Goal: Find specific page/section: Find specific page/section

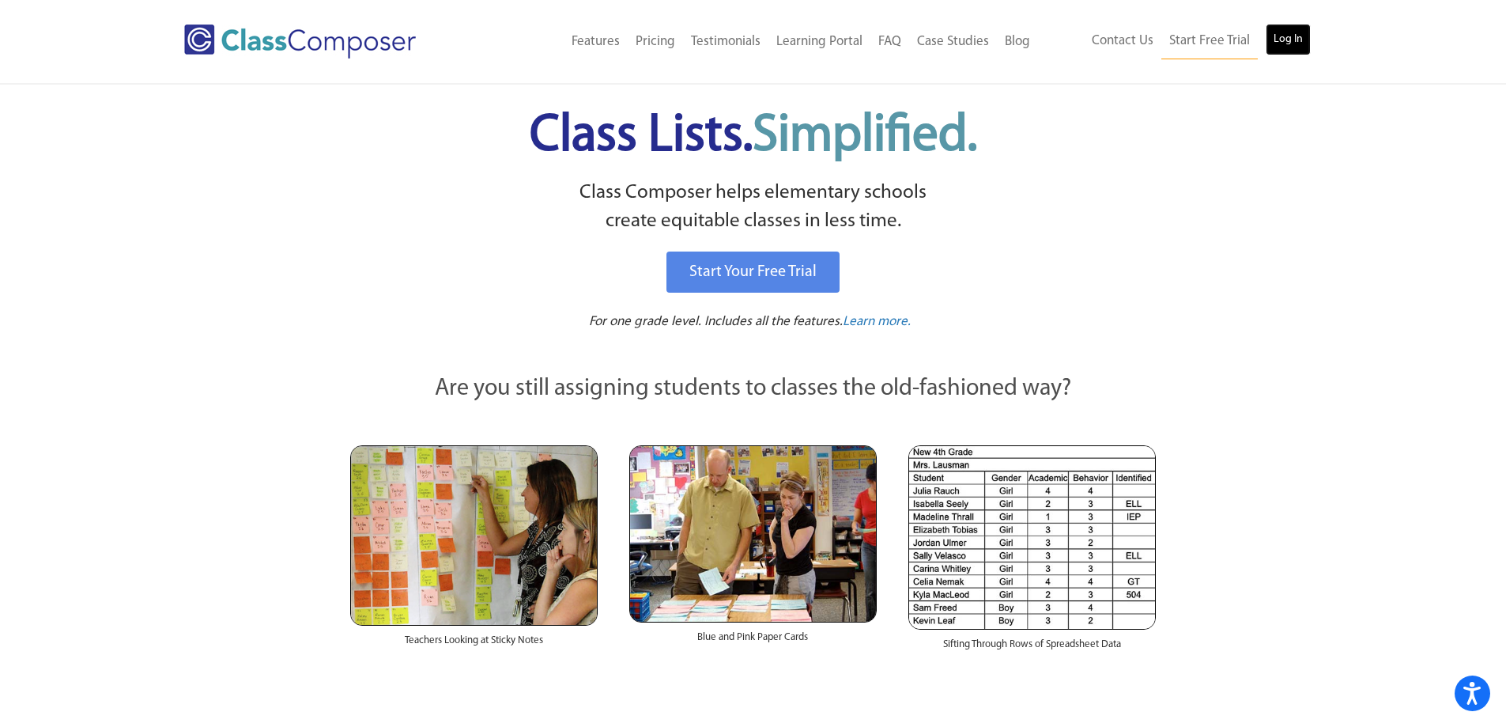
click at [1283, 32] on link "Log In" at bounding box center [1288, 40] width 45 height 32
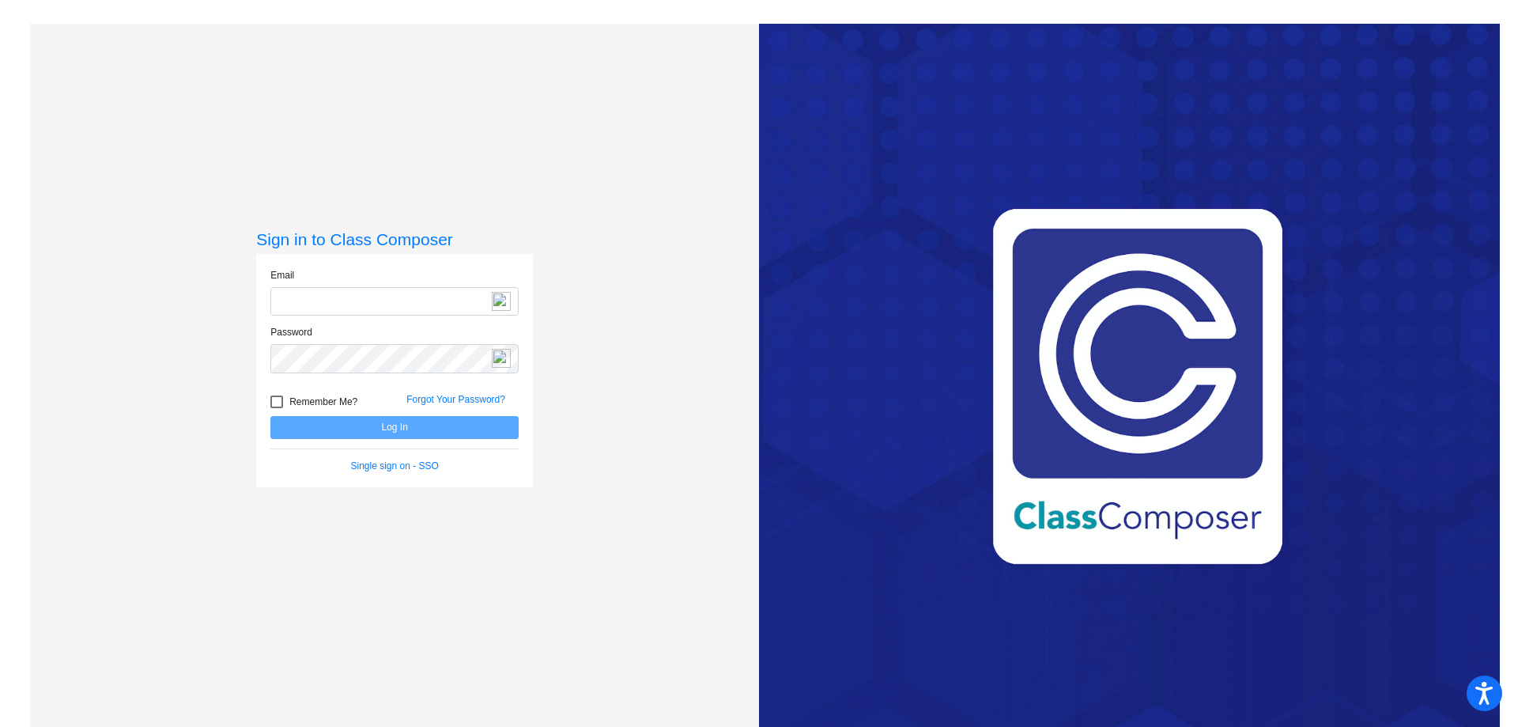
type input "[EMAIL_ADDRESS][DOMAIN_NAME]"
click at [395, 429] on button "Log In" at bounding box center [394, 427] width 248 height 23
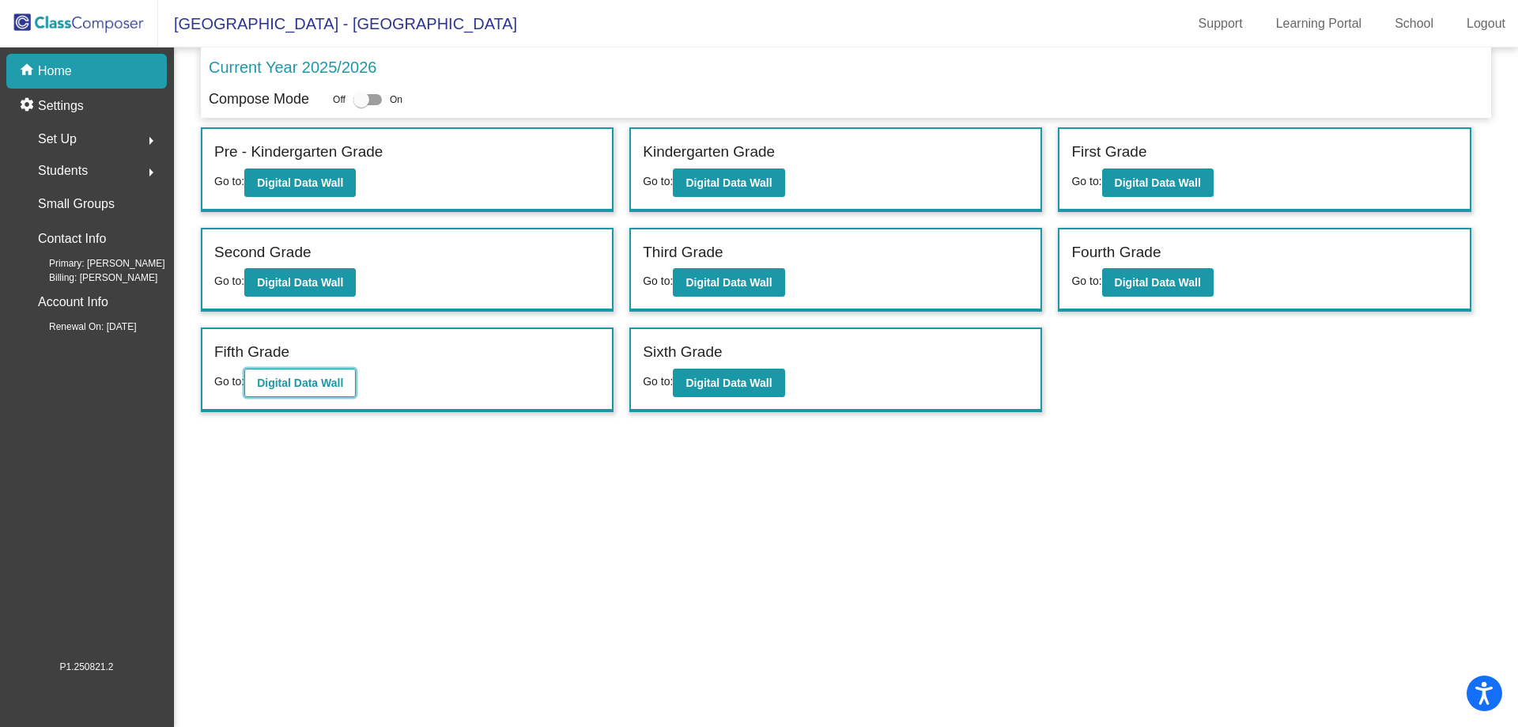
click at [311, 389] on button "Digital Data Wall" at bounding box center [299, 382] width 111 height 28
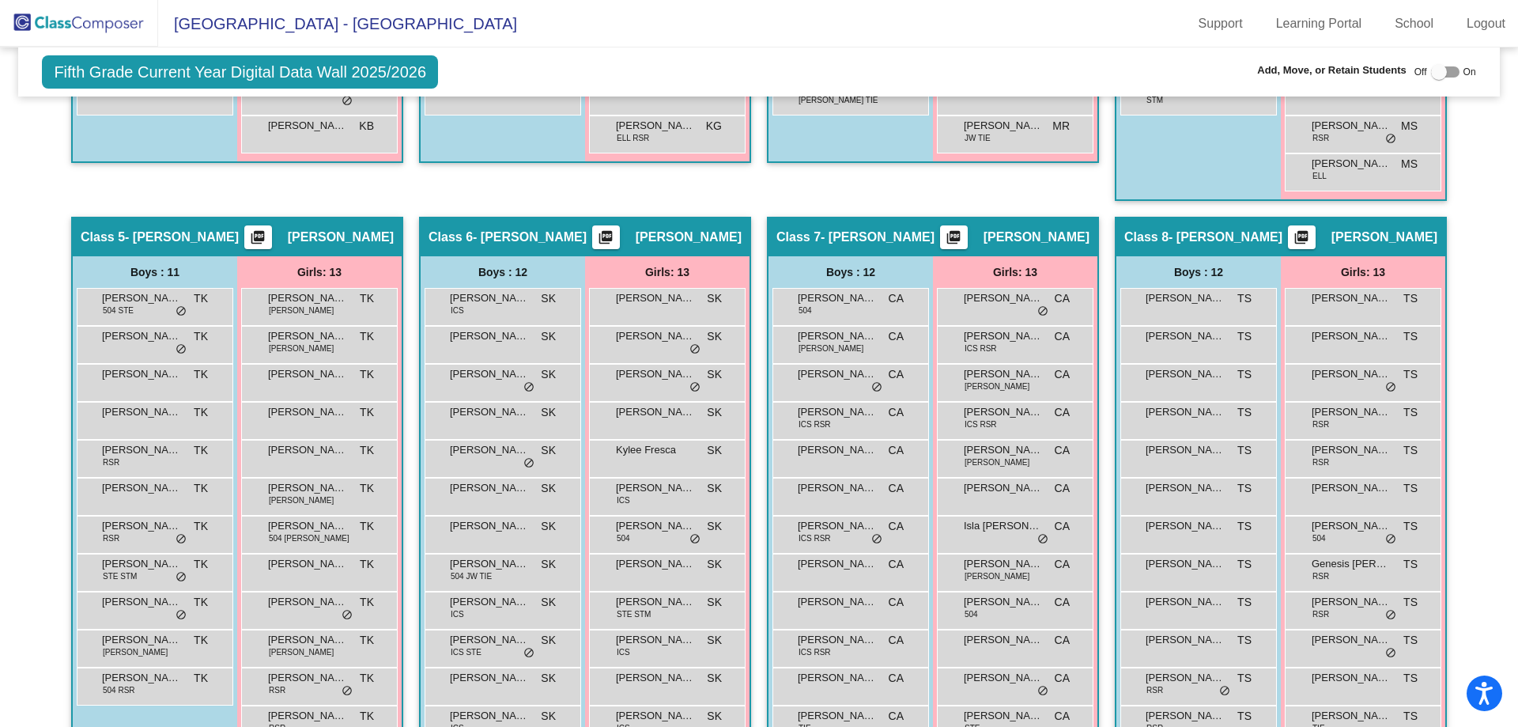
scroll to position [949, 0]
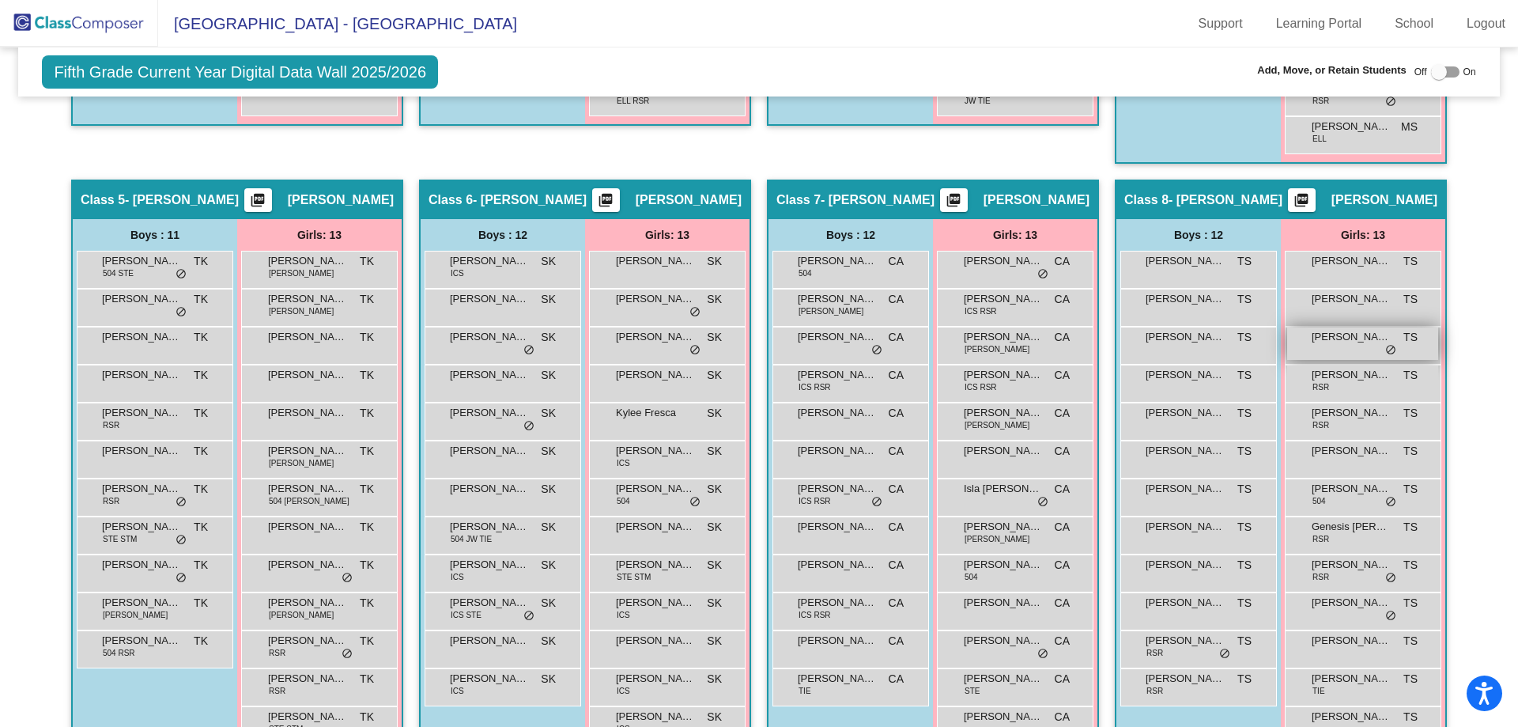
click at [1360, 346] on div "Ava Selander TS lock do_not_disturb_alt" at bounding box center [1362, 343] width 151 height 32
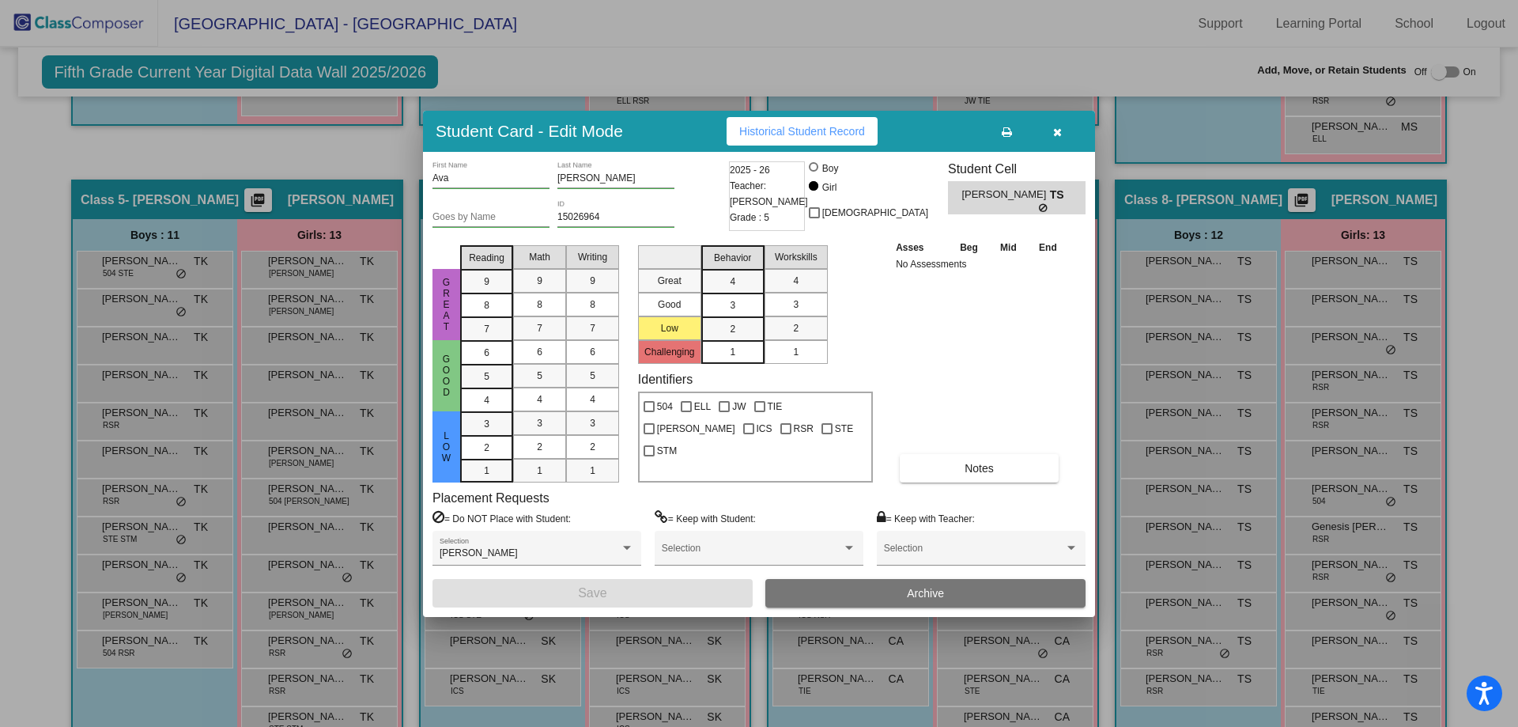
click at [1055, 130] on icon "button" at bounding box center [1057, 131] width 9 height 11
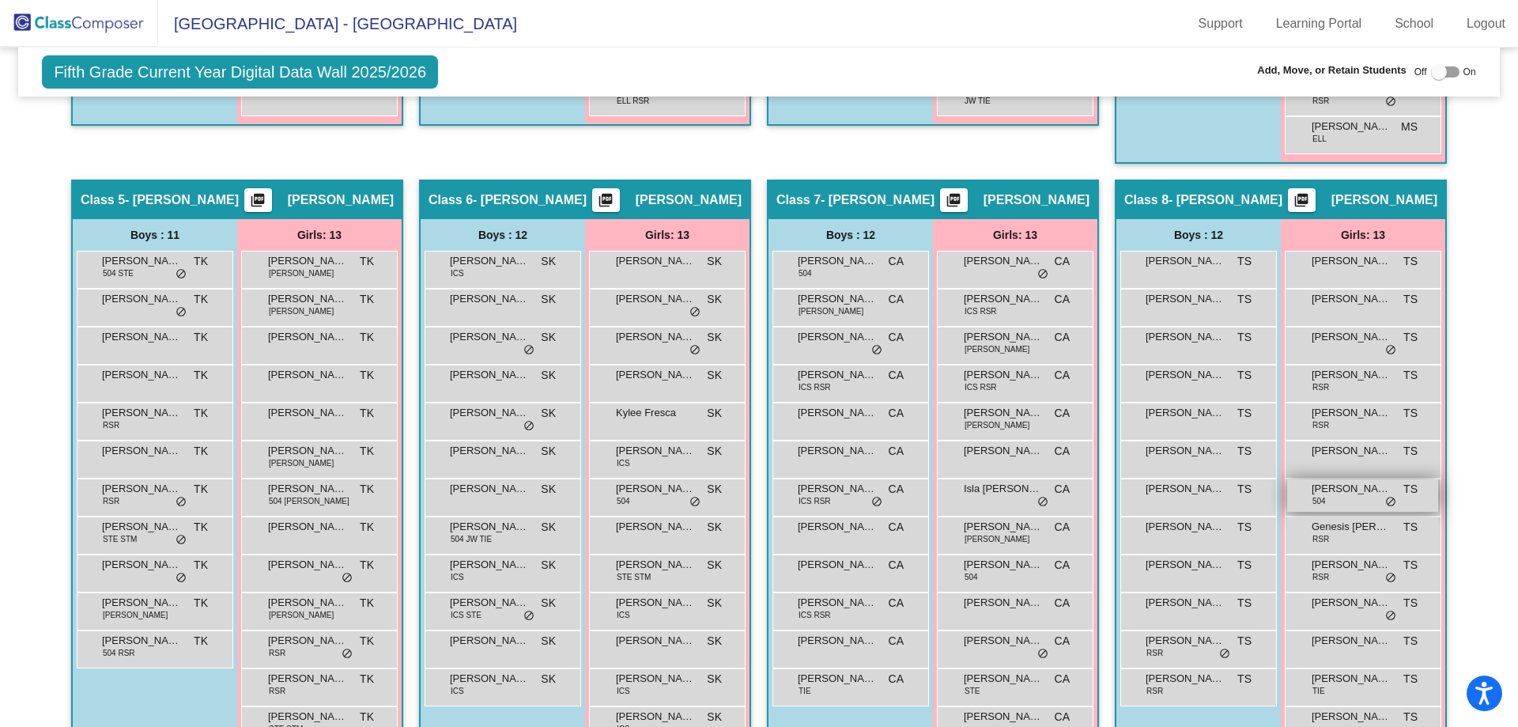
click at [1349, 503] on div "Claire Sprague 504 TS lock do_not_disturb_alt" at bounding box center [1362, 495] width 151 height 32
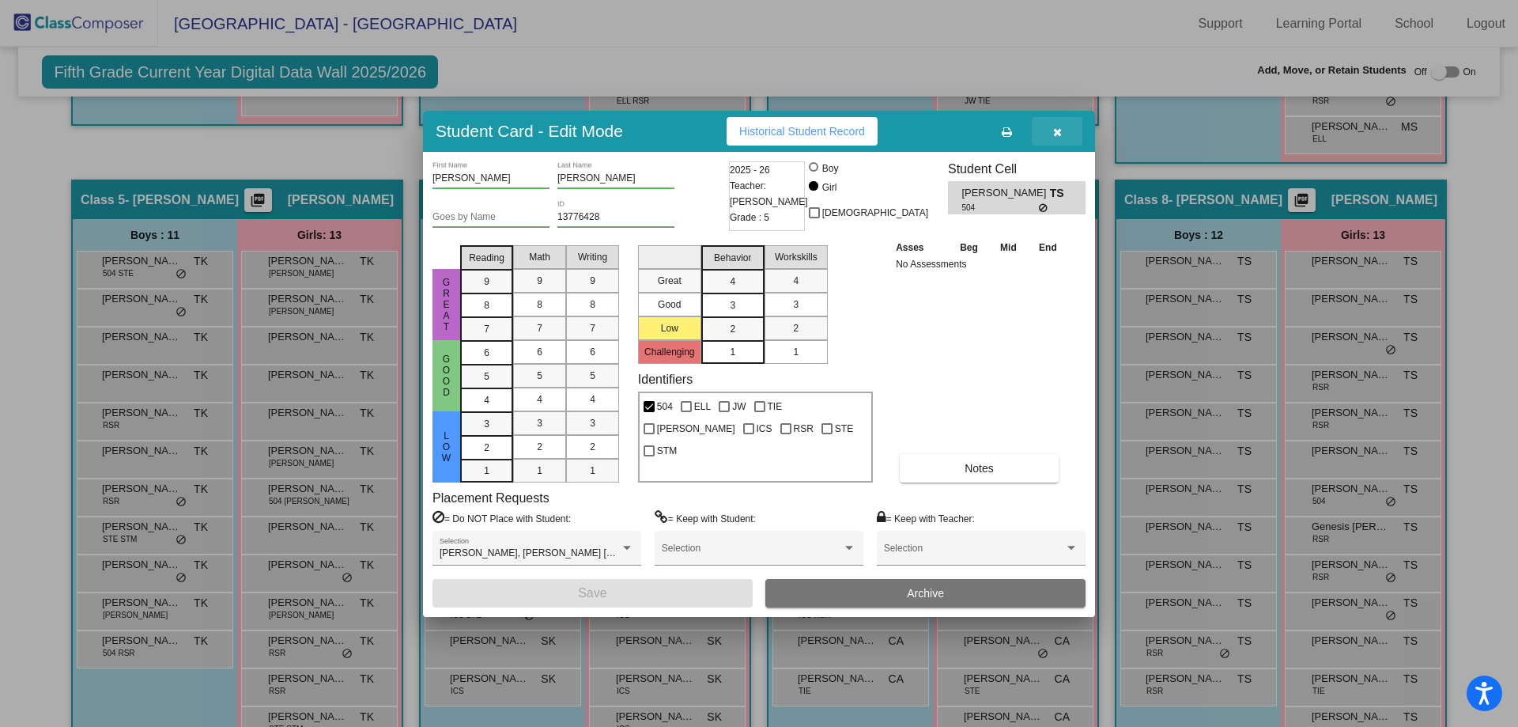
click at [1058, 134] on icon "button" at bounding box center [1057, 131] width 9 height 11
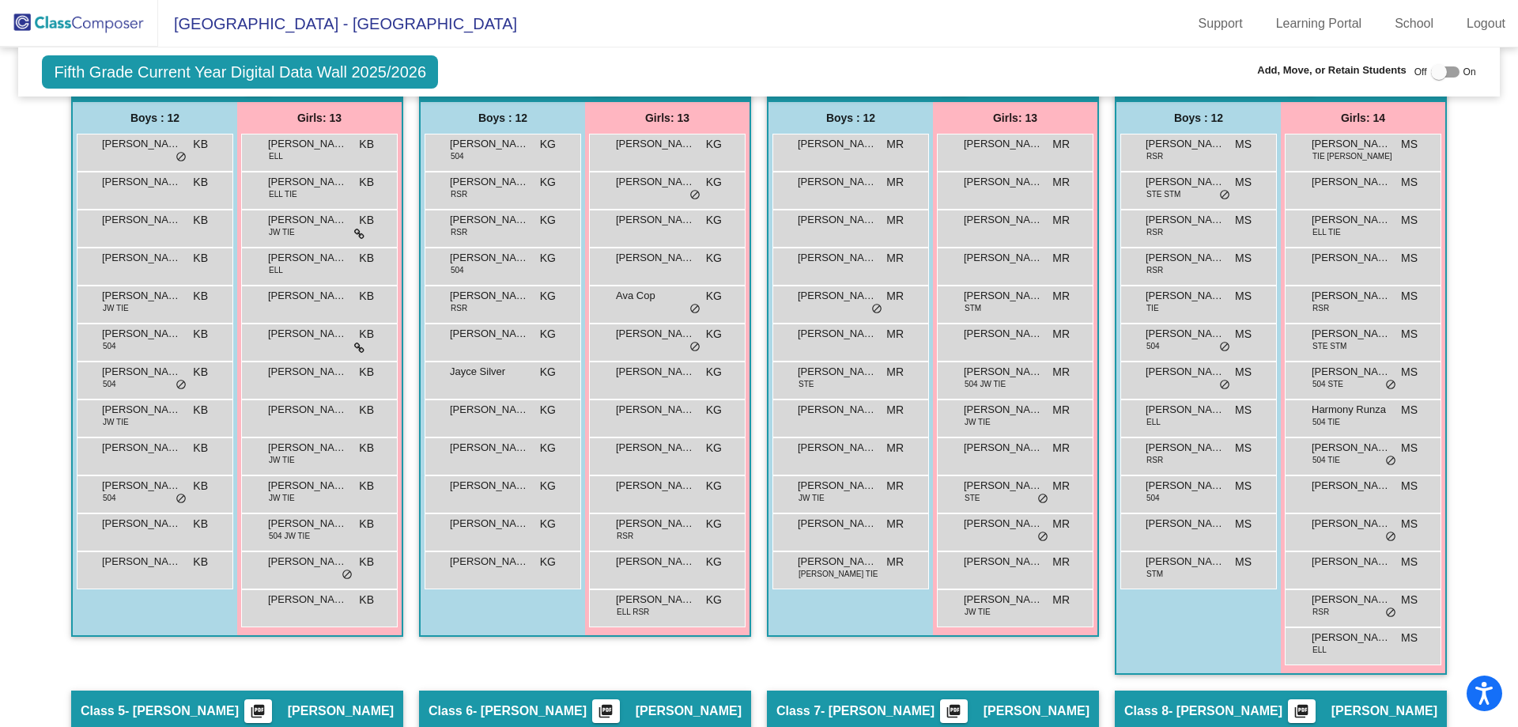
scroll to position [0, 0]
